Goal: Information Seeking & Learning: Learn about a topic

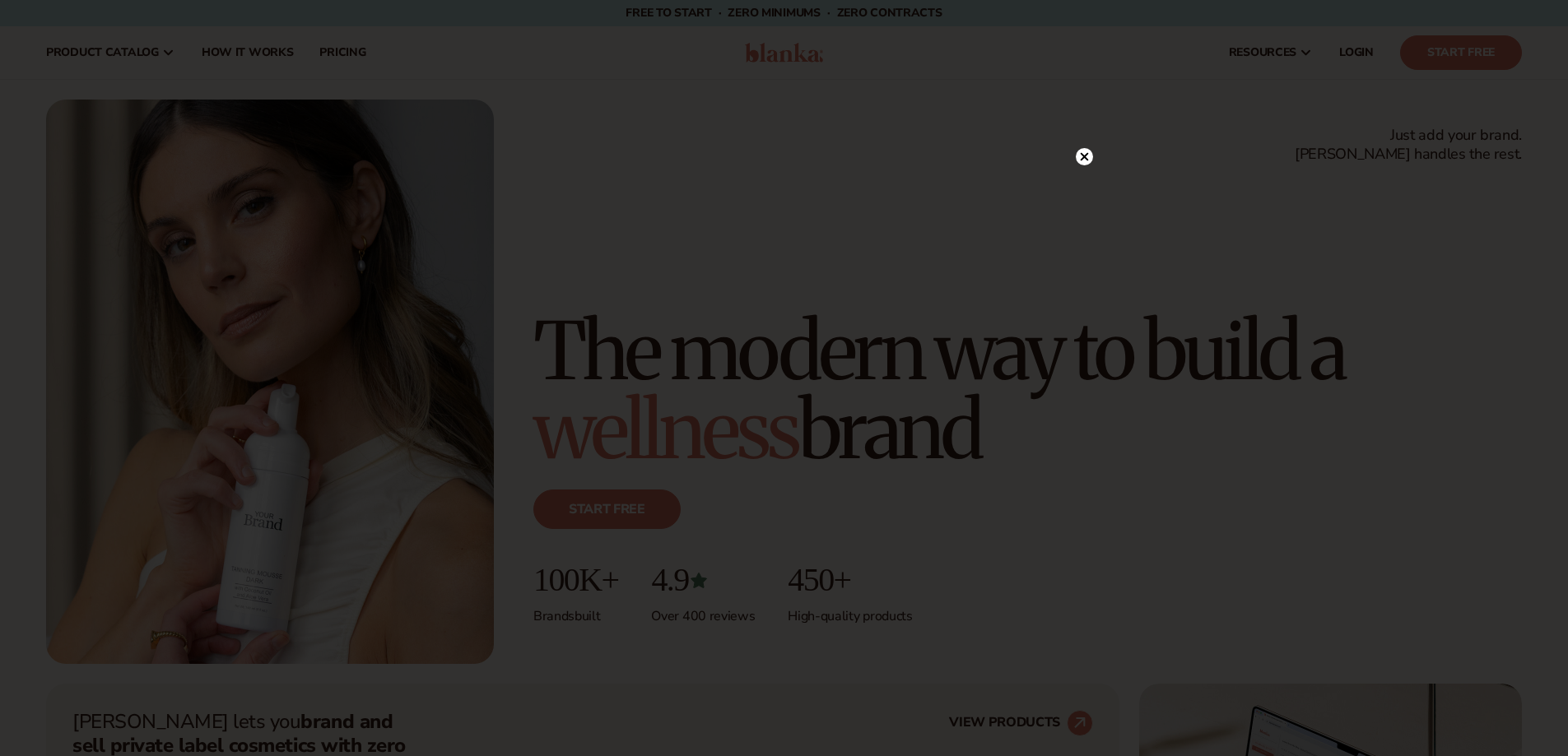
click at [1089, 159] on circle at bounding box center [1085, 157] width 18 height 18
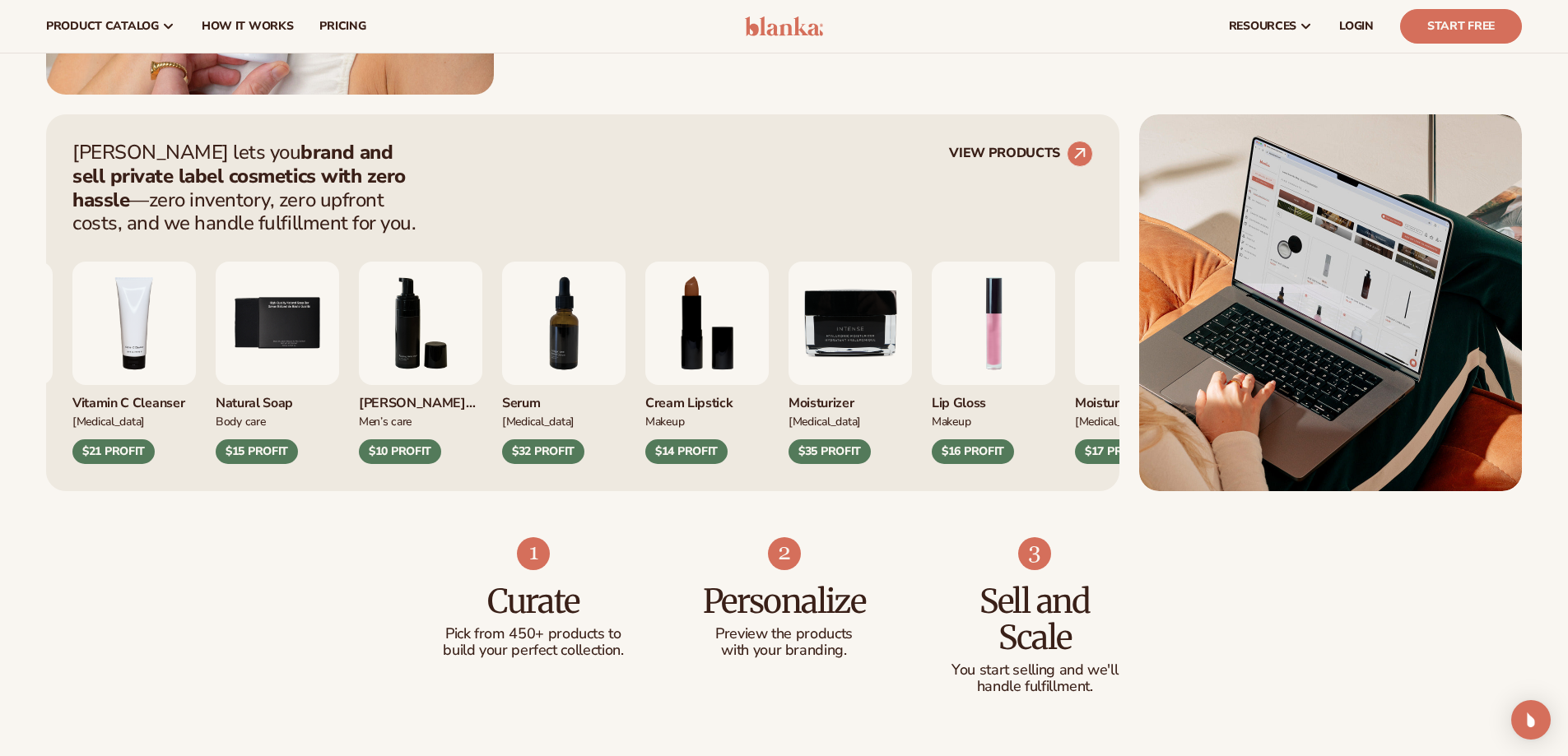
scroll to position [329, 0]
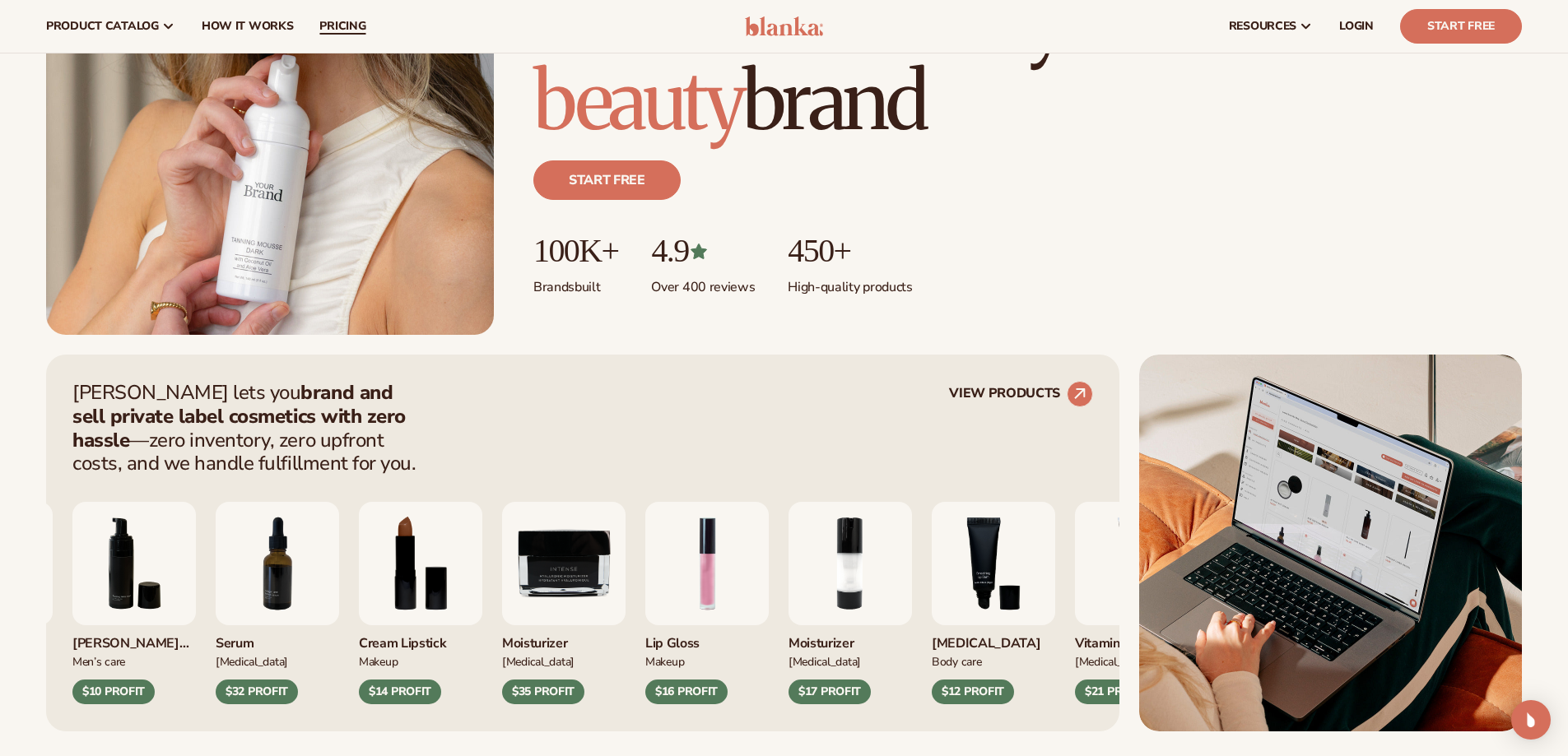
click at [334, 24] on span "pricing" at bounding box center [342, 26] width 46 height 13
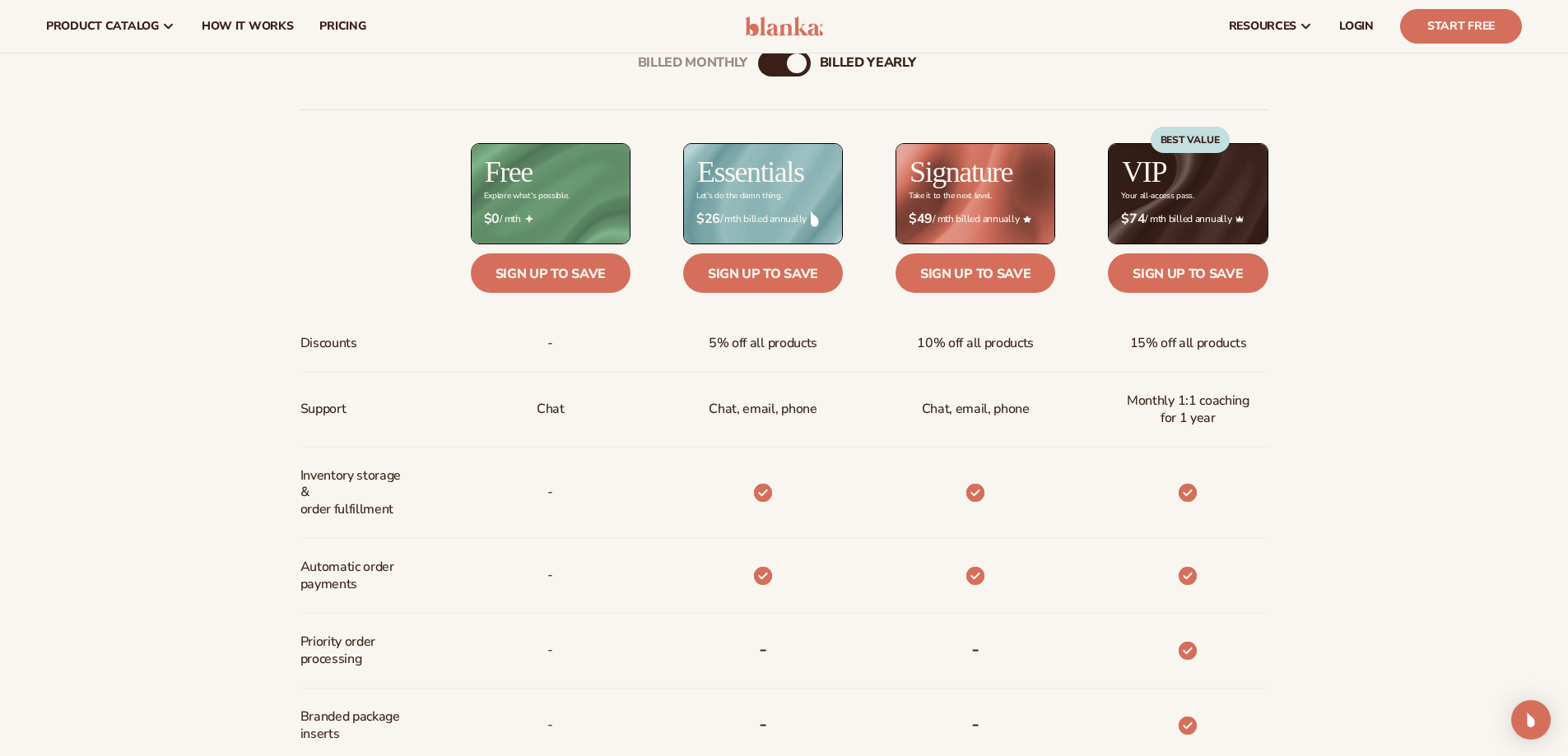
scroll to position [643, 0]
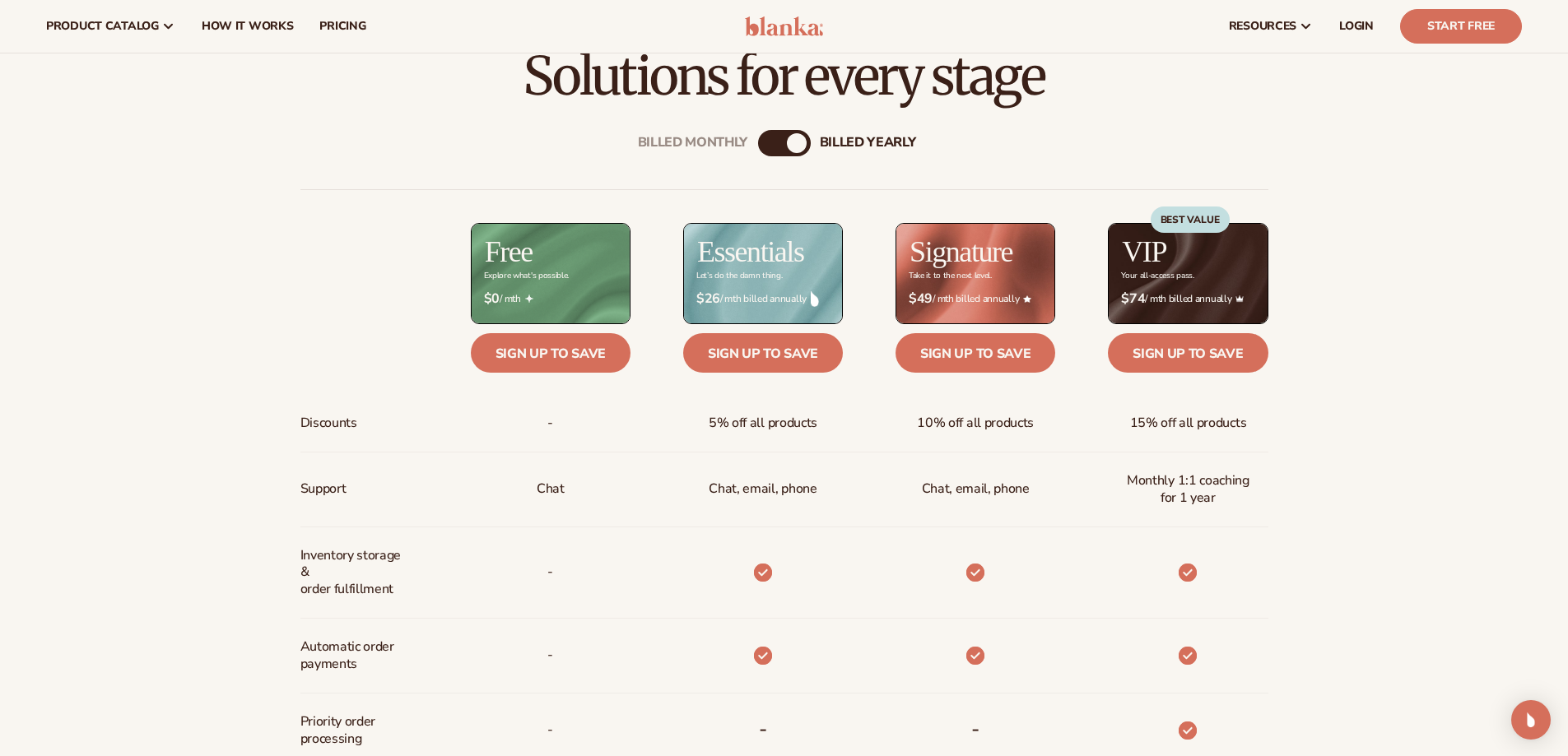
click at [763, 304] on span "$26 / mth billed annually" at bounding box center [763, 299] width 133 height 16
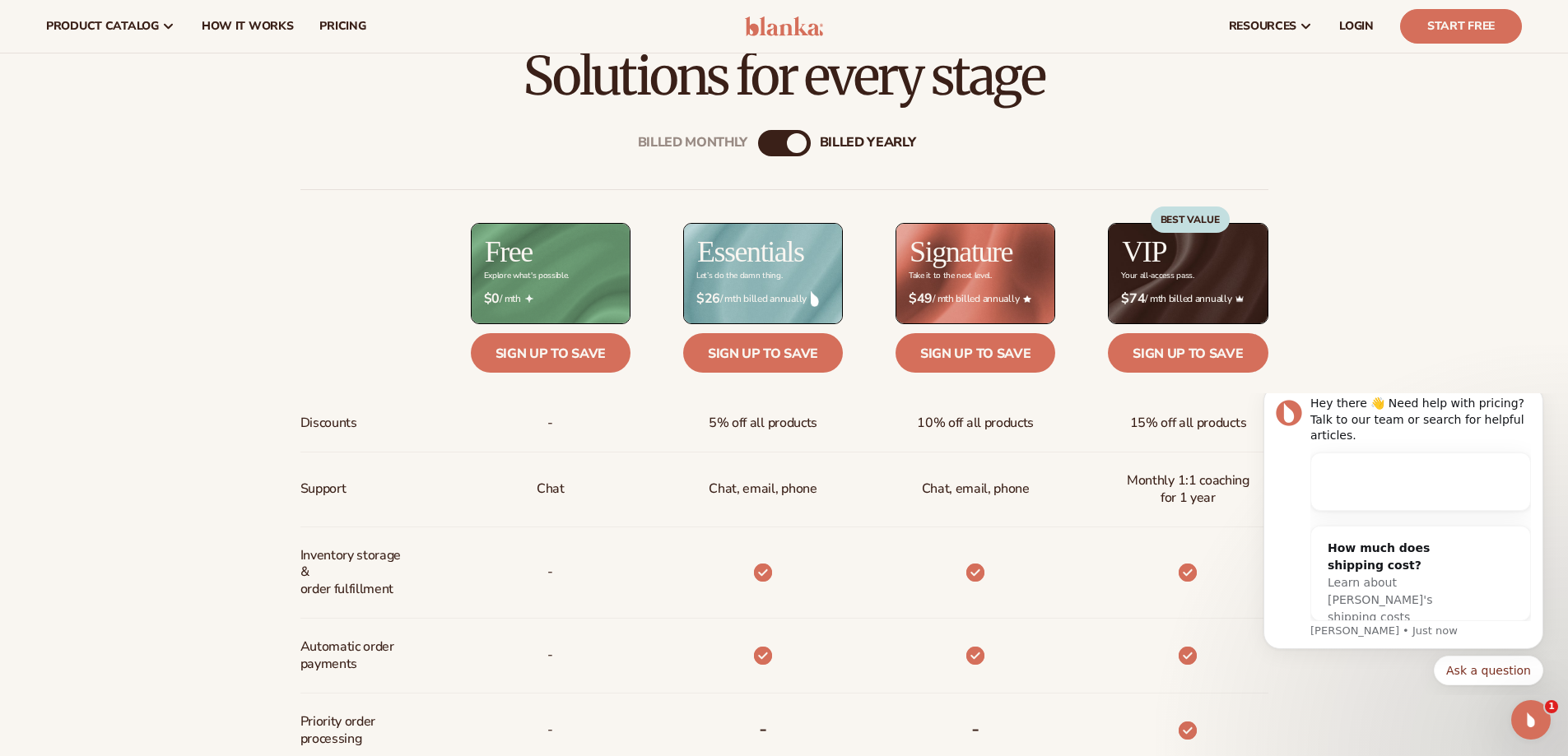
scroll to position [0, 0]
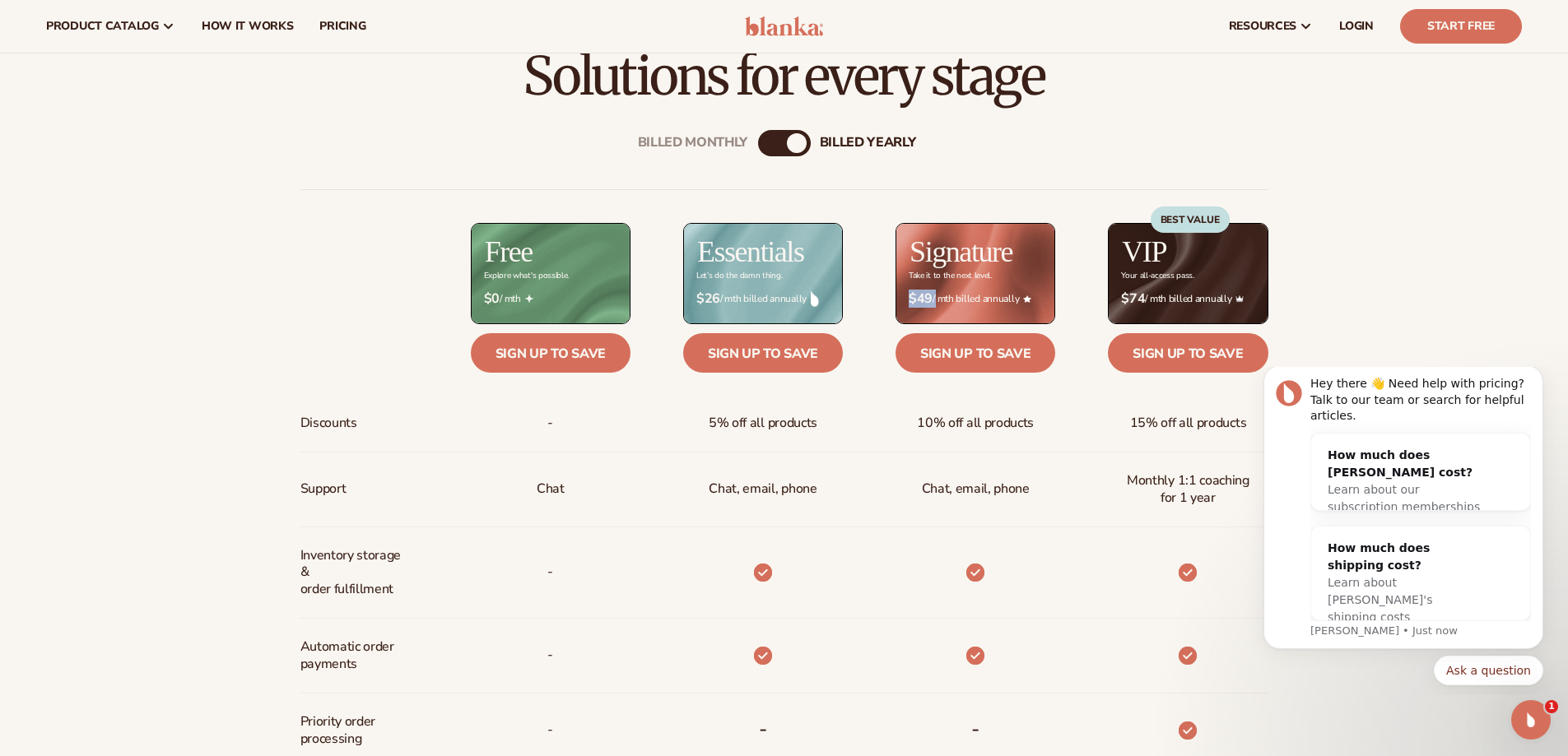
drag, startPoint x: 908, startPoint y: 298, endPoint x: 1044, endPoint y: 313, distance: 136.8
click at [1044, 313] on div "$ $49 / mth billed annually" at bounding box center [976, 299] width 160 height 42
drag, startPoint x: 1118, startPoint y: 294, endPoint x: 1240, endPoint y: 305, distance: 122.5
click at [1240, 305] on div "$ $74 / mth billed annually" at bounding box center [1188, 299] width 160 height 42
click at [859, 481] on div "Chat, email, phone" at bounding box center [949, 490] width 212 height 74
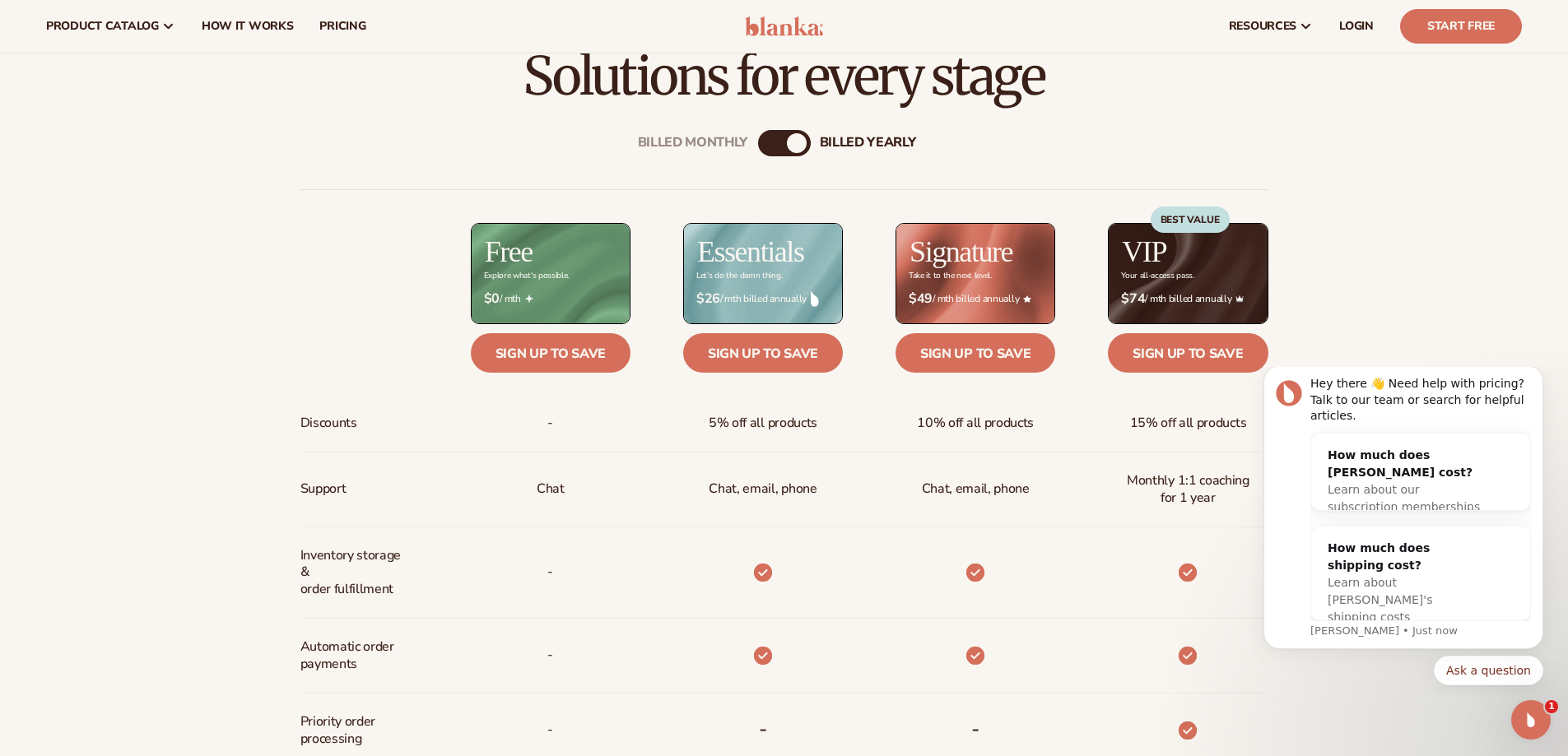
click at [478, 413] on div "-" at bounding box center [524, 424] width 212 height 58
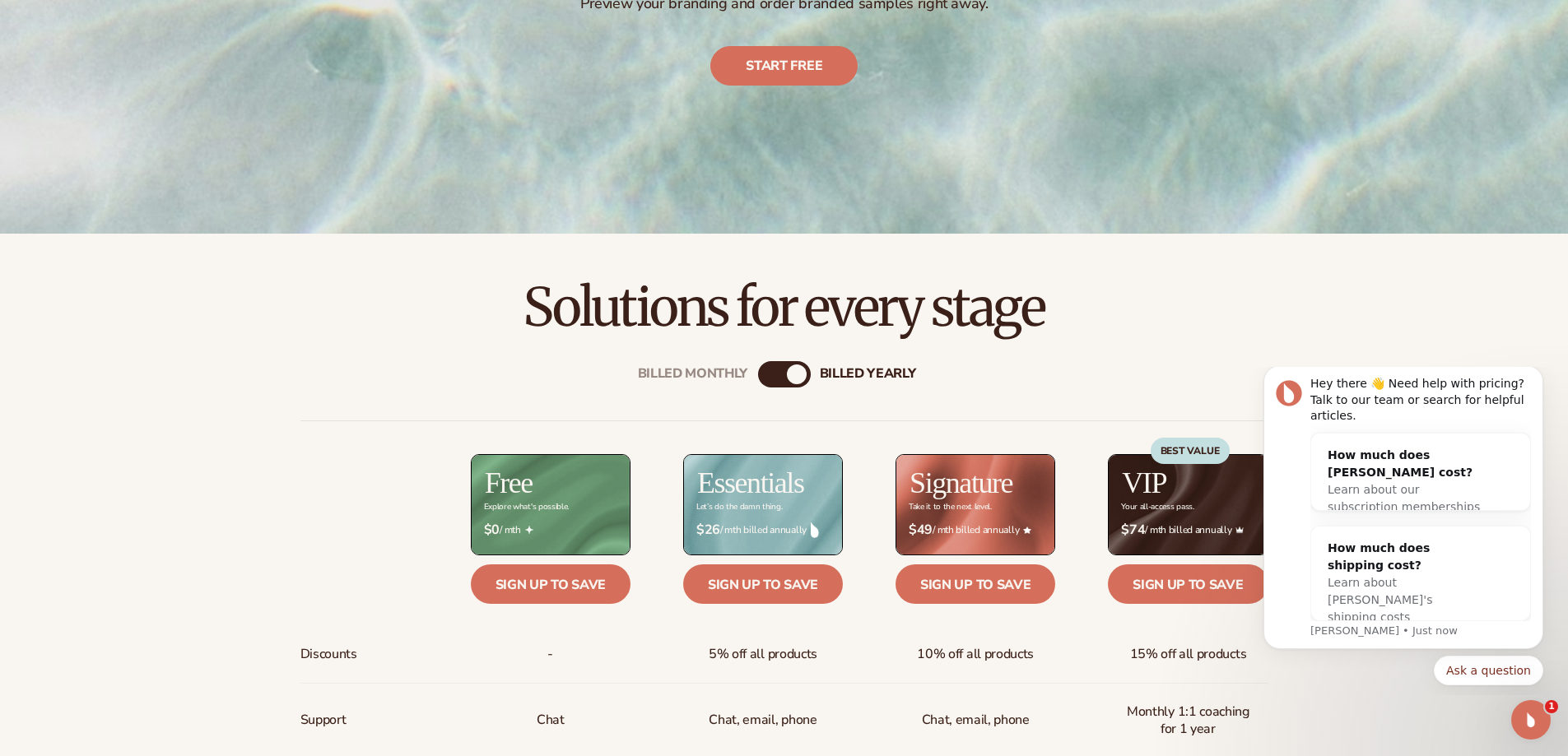
scroll to position [658, 0]
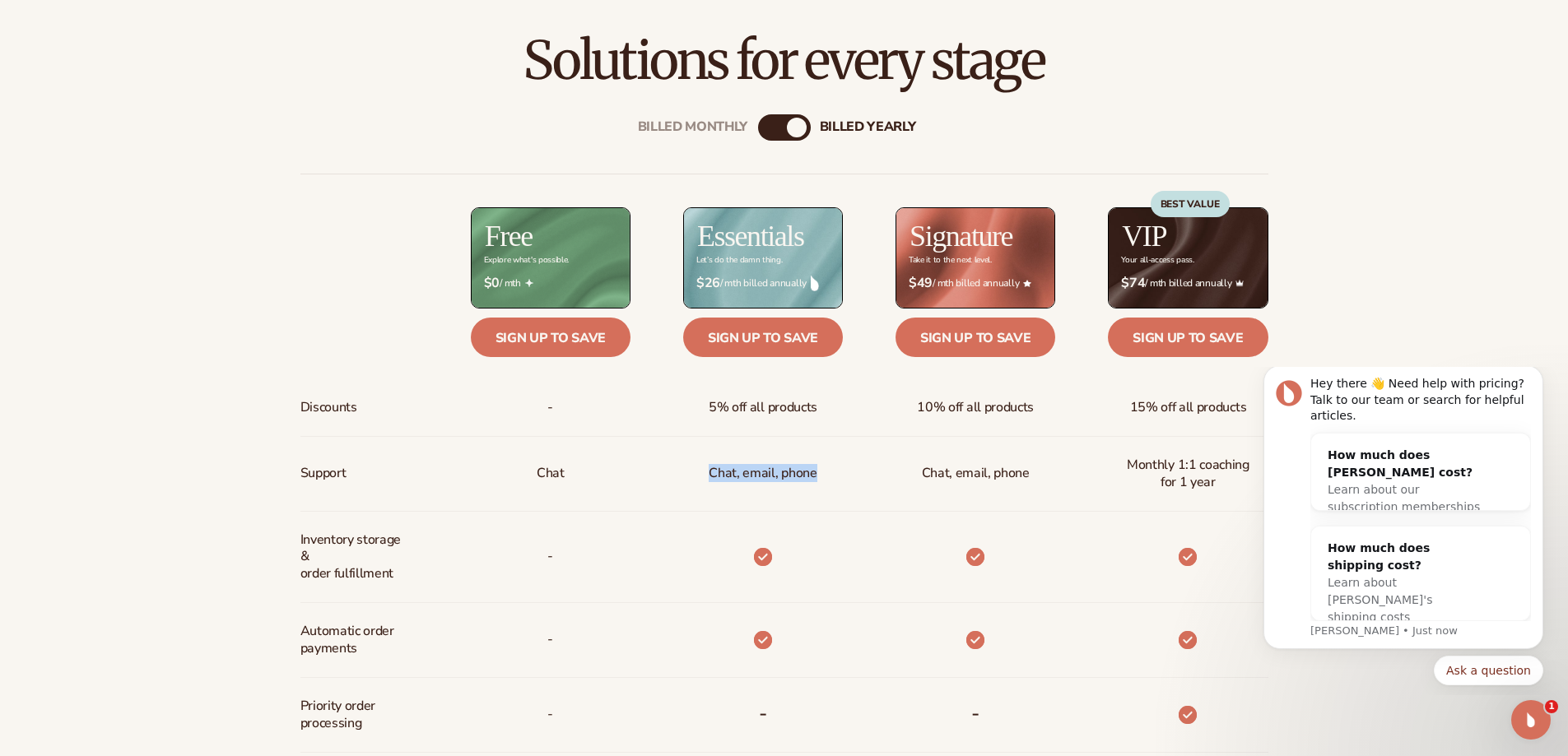
drag, startPoint x: 710, startPoint y: 474, endPoint x: 820, endPoint y: 470, distance: 110.1
click at [820, 470] on div "Chat, email, phone" at bounding box center [763, 474] width 134 height 74
click at [901, 464] on div "Chat, email, phone" at bounding box center [949, 474] width 212 height 74
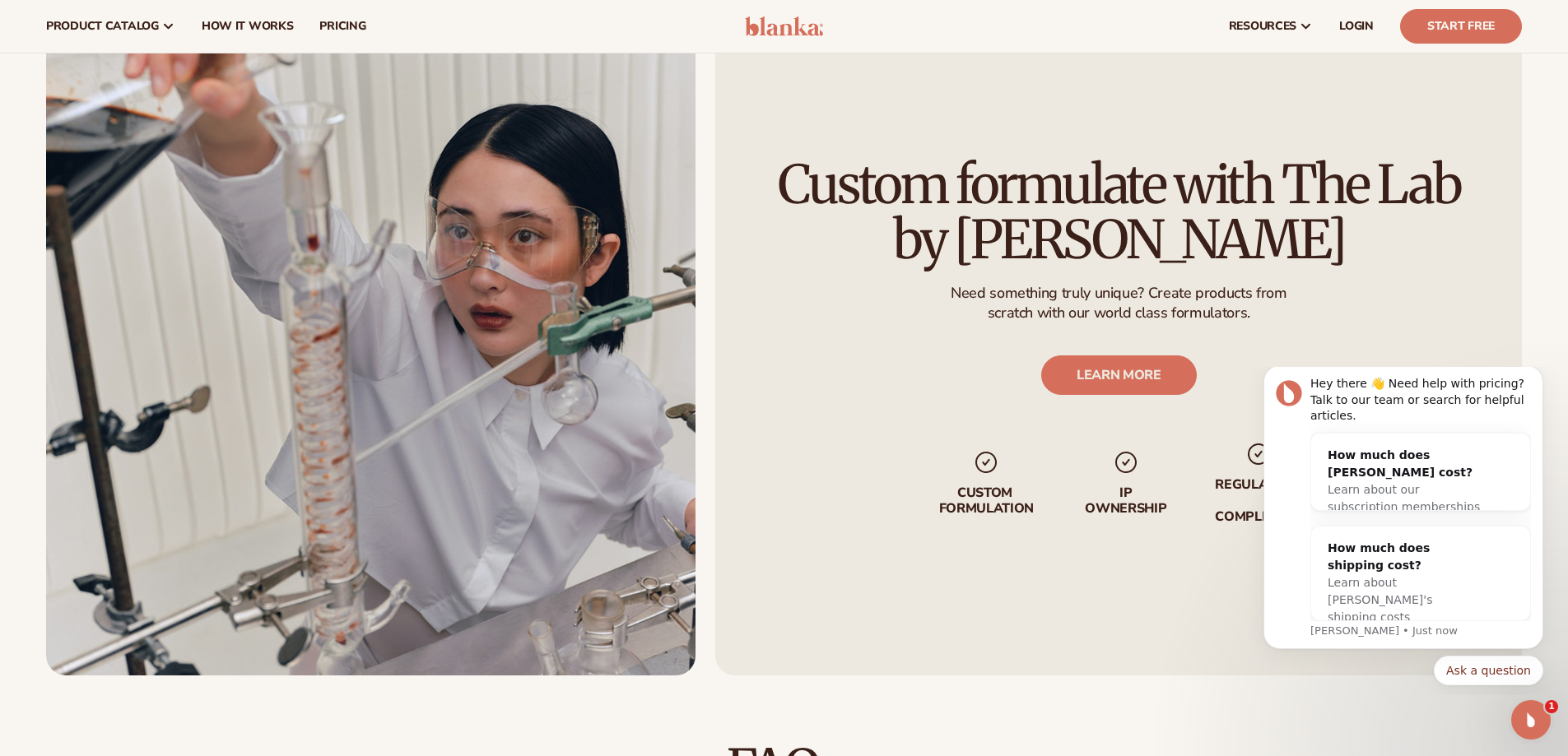
scroll to position [1630, 0]
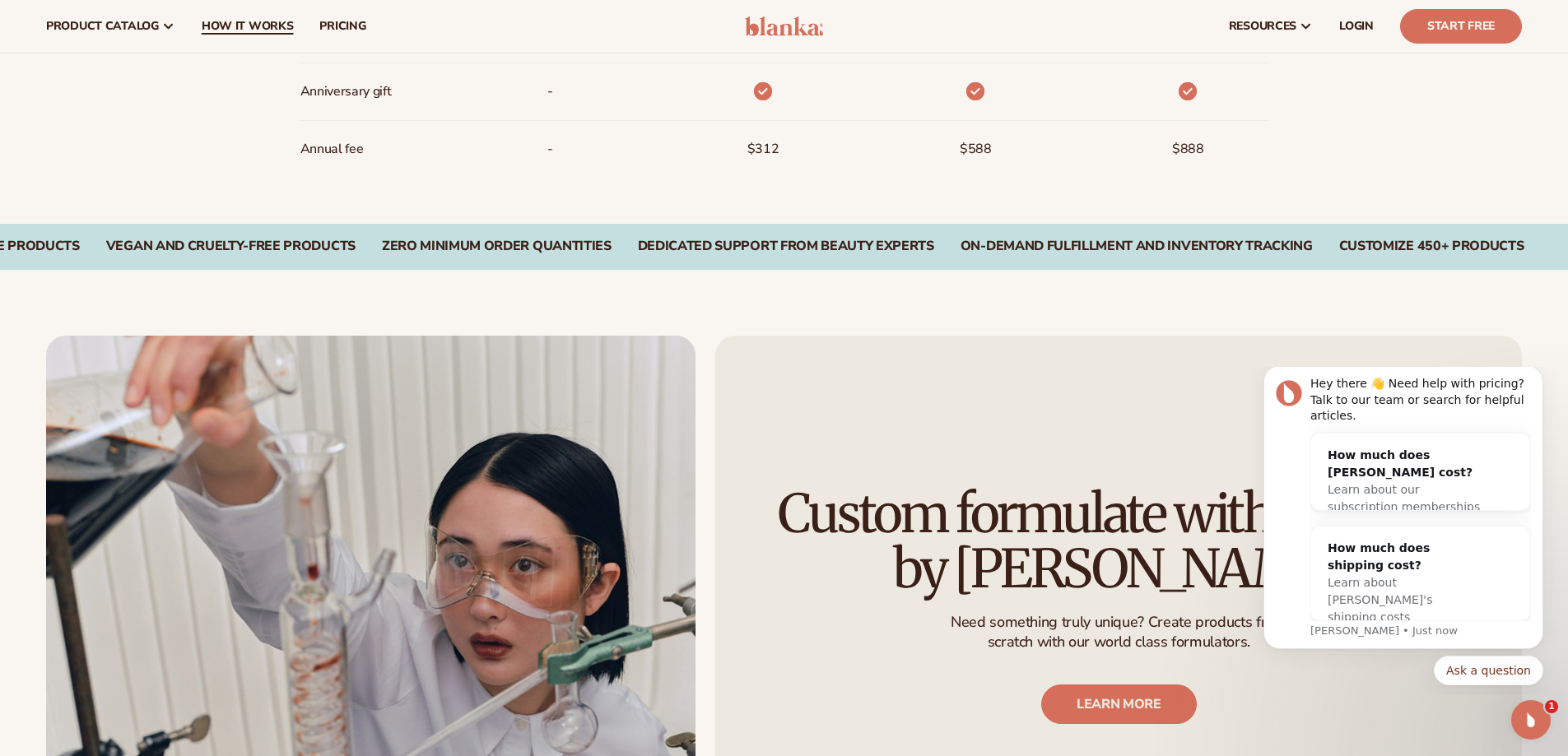
click at [238, 28] on span "How It Works" at bounding box center [247, 26] width 92 height 13
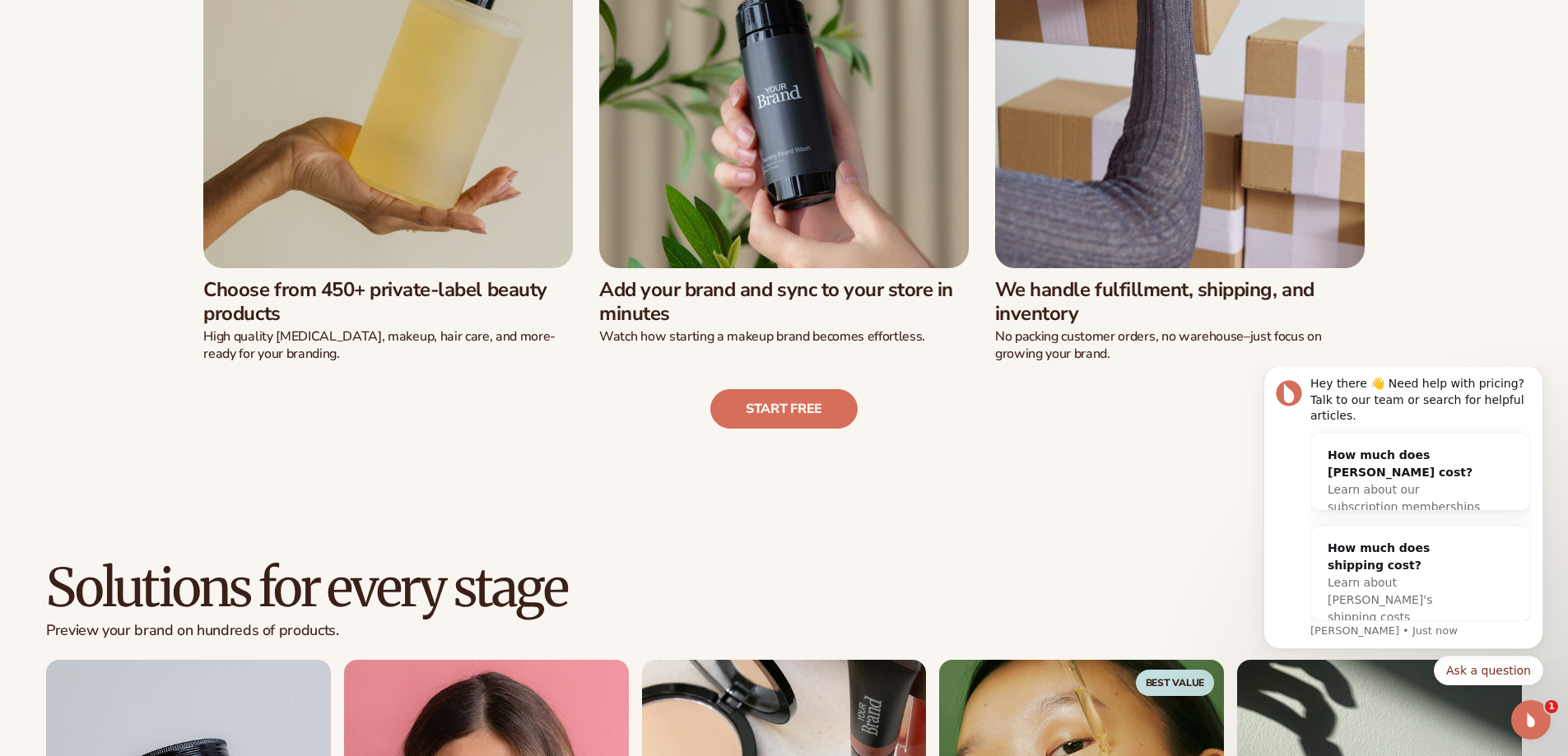
scroll to position [658, 0]
drag, startPoint x: 357, startPoint y: 313, endPoint x: 181, endPoint y: 300, distance: 176.5
click at [181, 300] on div "Choose from 450+ private-label beauty products High quality skin care, makeup, …" at bounding box center [784, 131] width 1227 height 464
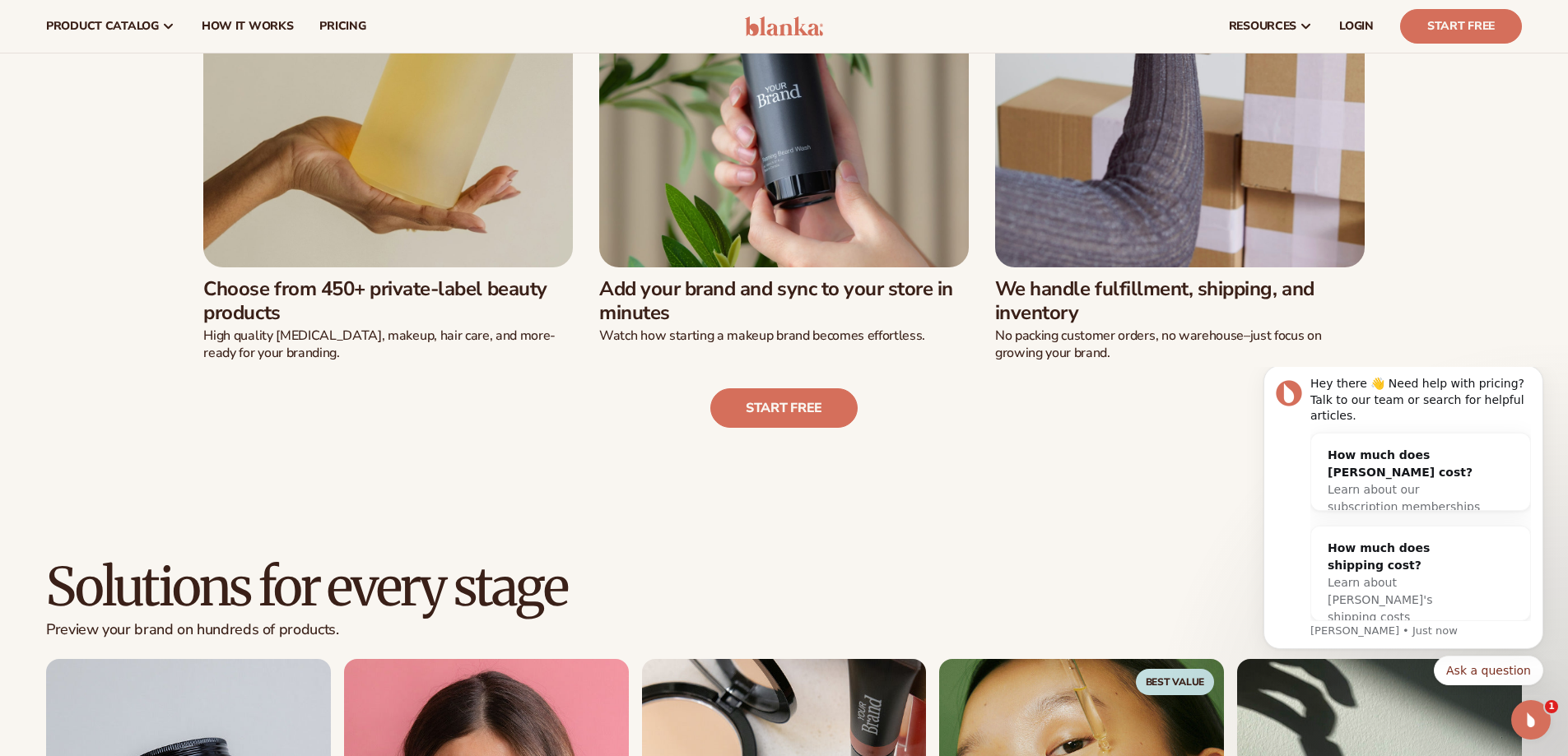
scroll to position [494, 0]
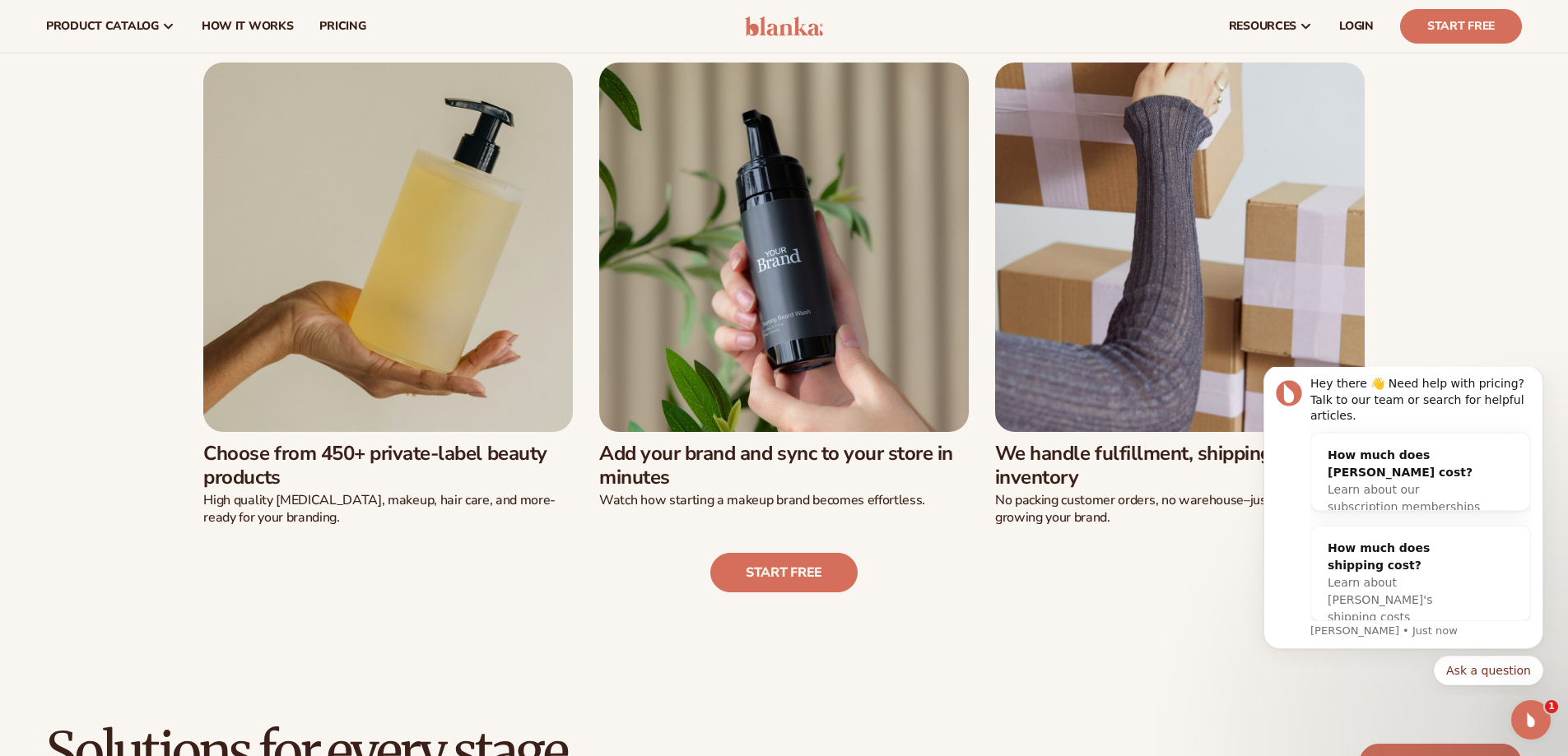
click at [358, 510] on p "High quality skin care, makeup, hair care, and more-ready for your branding." at bounding box center [388, 509] width 370 height 34
click at [326, 461] on h3 "Choose from 450+ private-label beauty products" at bounding box center [388, 465] width 370 height 47
drag, startPoint x: 319, startPoint y: 449, endPoint x: 362, endPoint y: 456, distance: 43.6
click at [362, 456] on h3 "Choose from 450+ private-label beauty products" at bounding box center [388, 465] width 370 height 47
click at [471, 476] on h3 "Choose from 450+ private-label beauty products" at bounding box center [388, 465] width 370 height 47
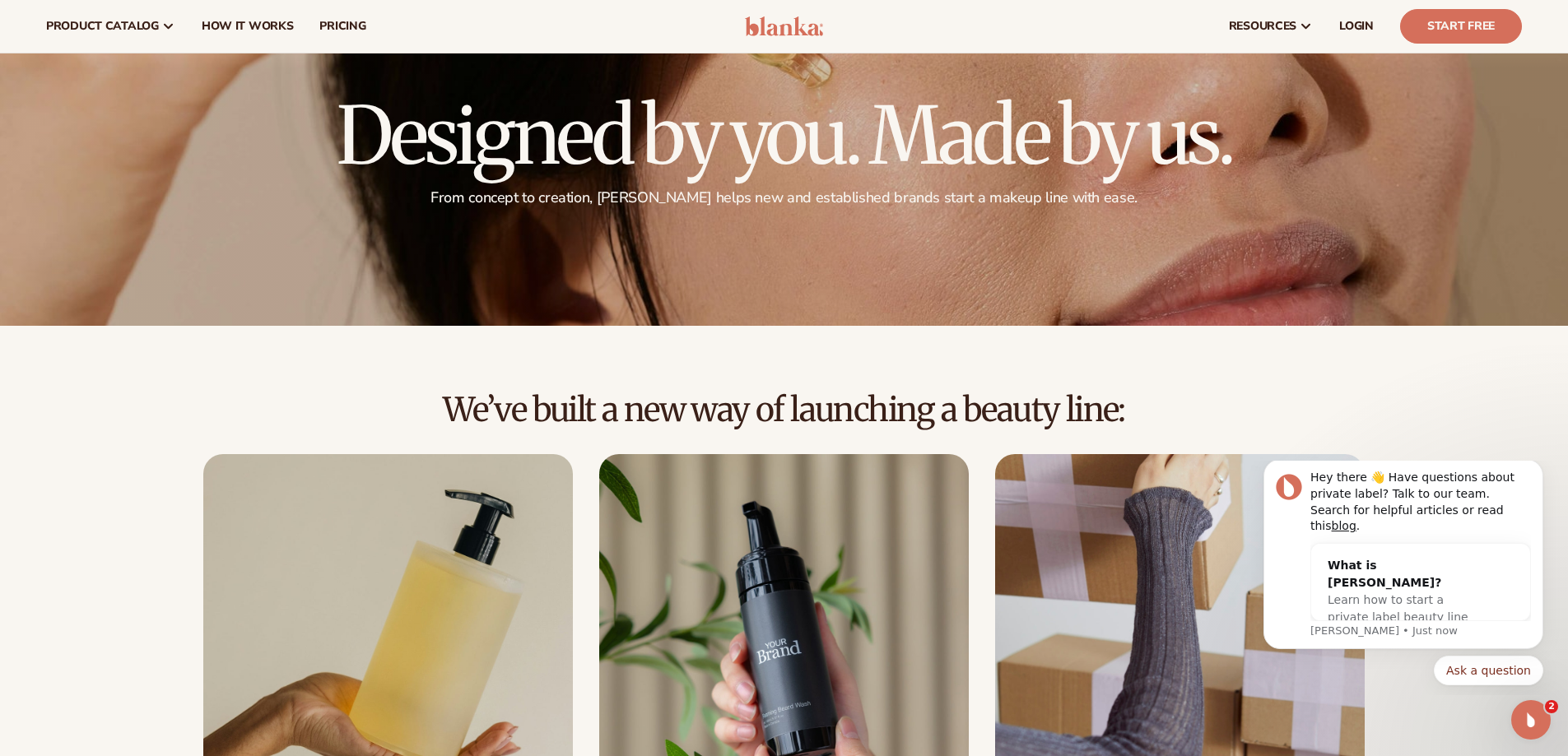
scroll to position [0, 0]
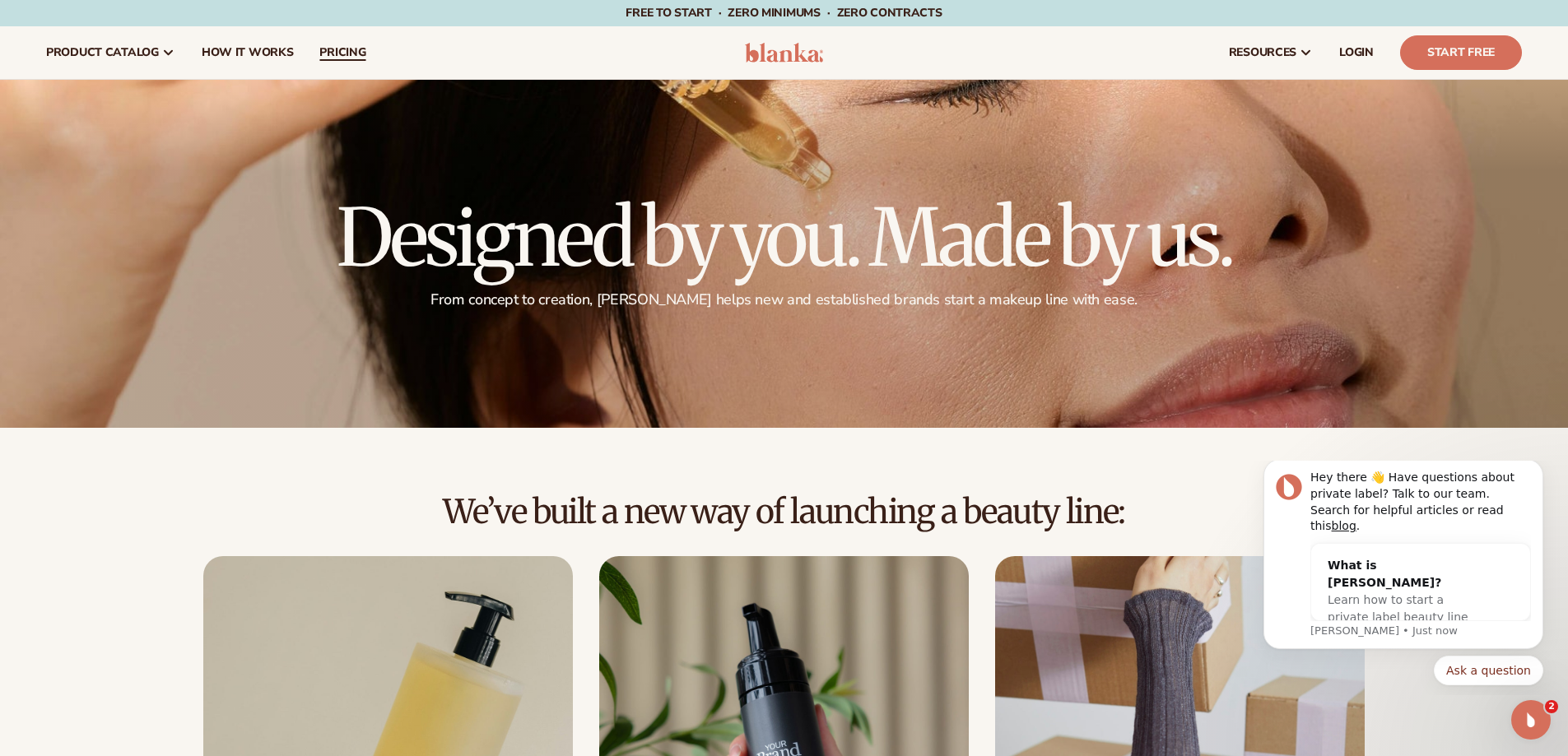
click at [347, 58] on span "pricing" at bounding box center [342, 53] width 46 height 13
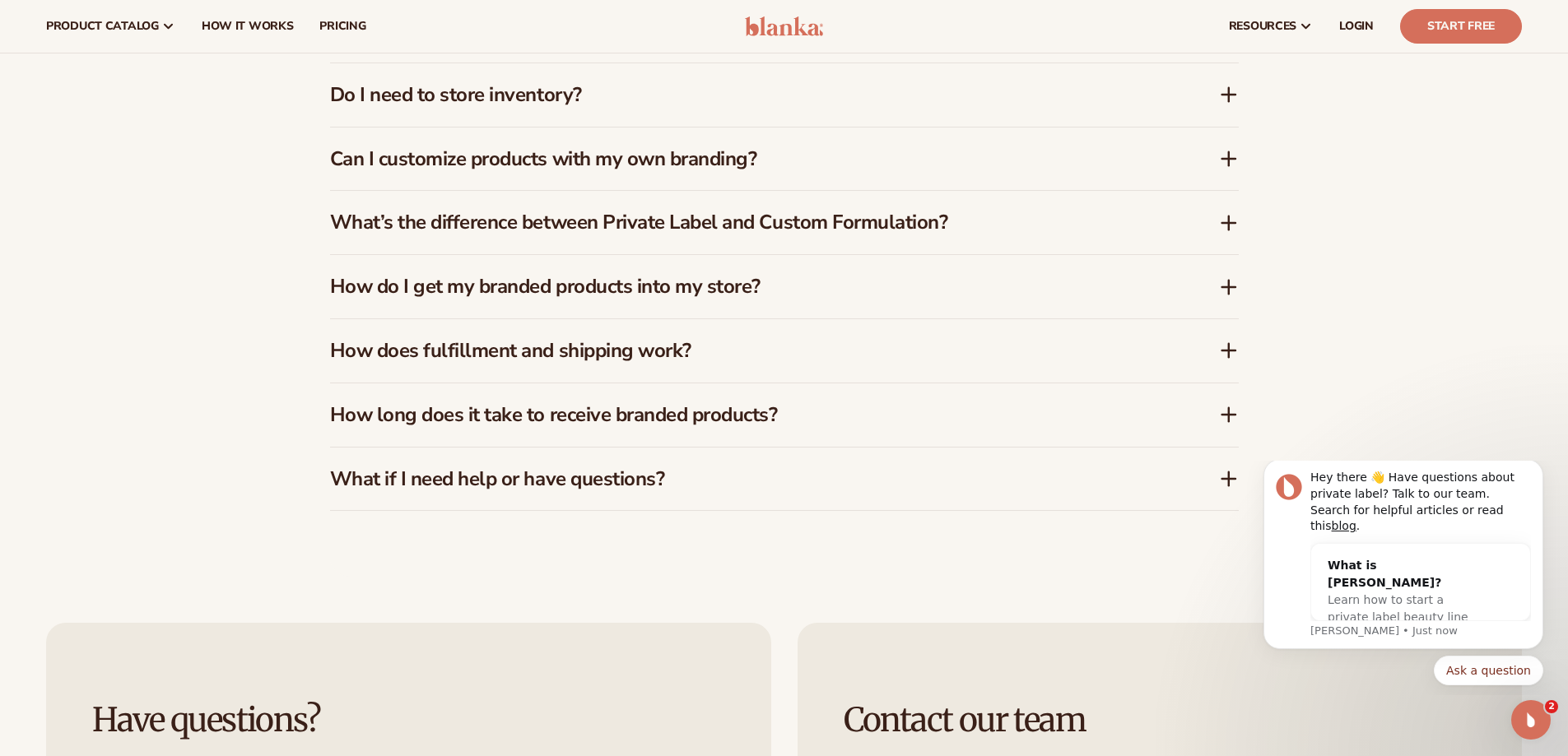
scroll to position [2703, 0]
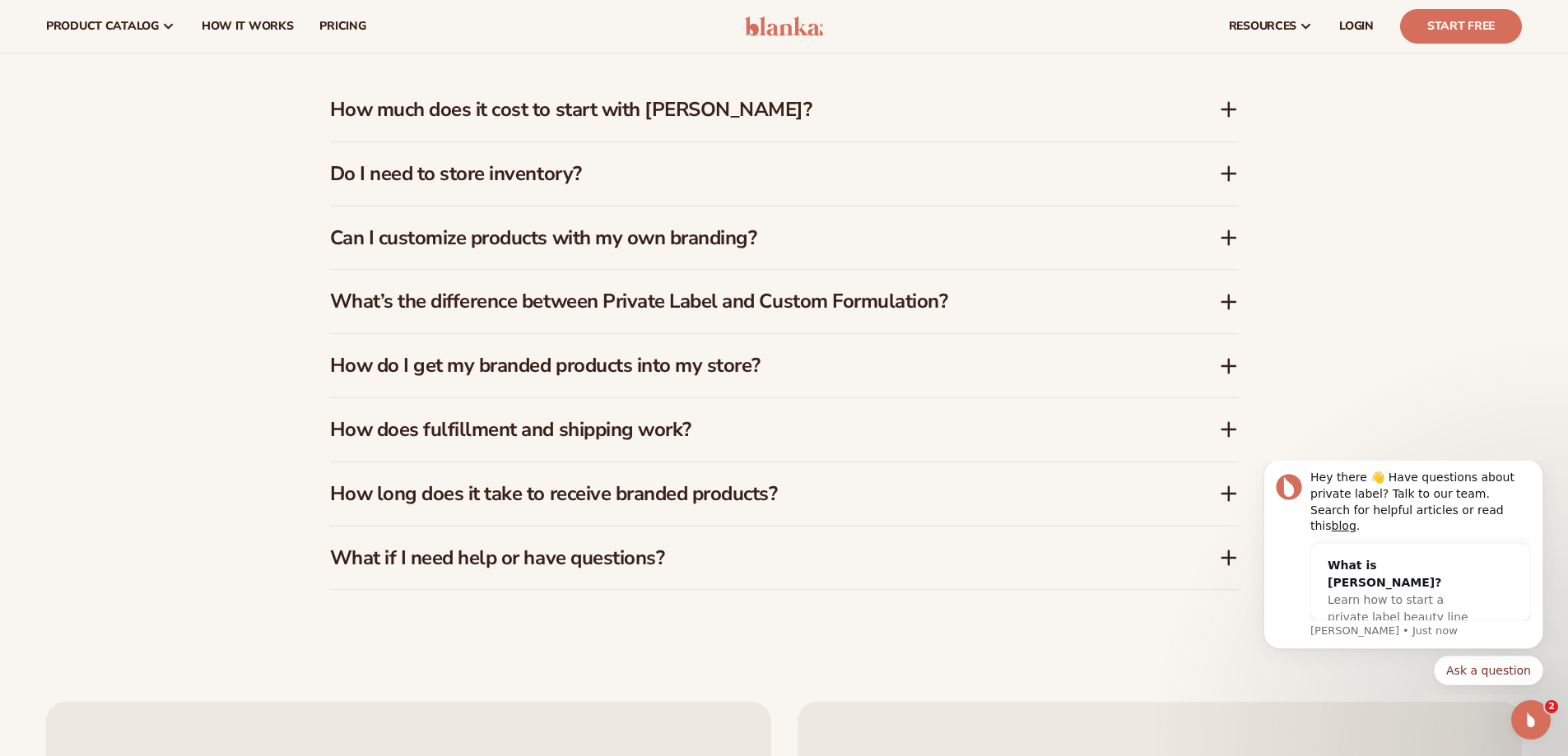
click at [1224, 109] on icon at bounding box center [1229, 110] width 20 height 20
